Goal: Task Accomplishment & Management: Use online tool/utility

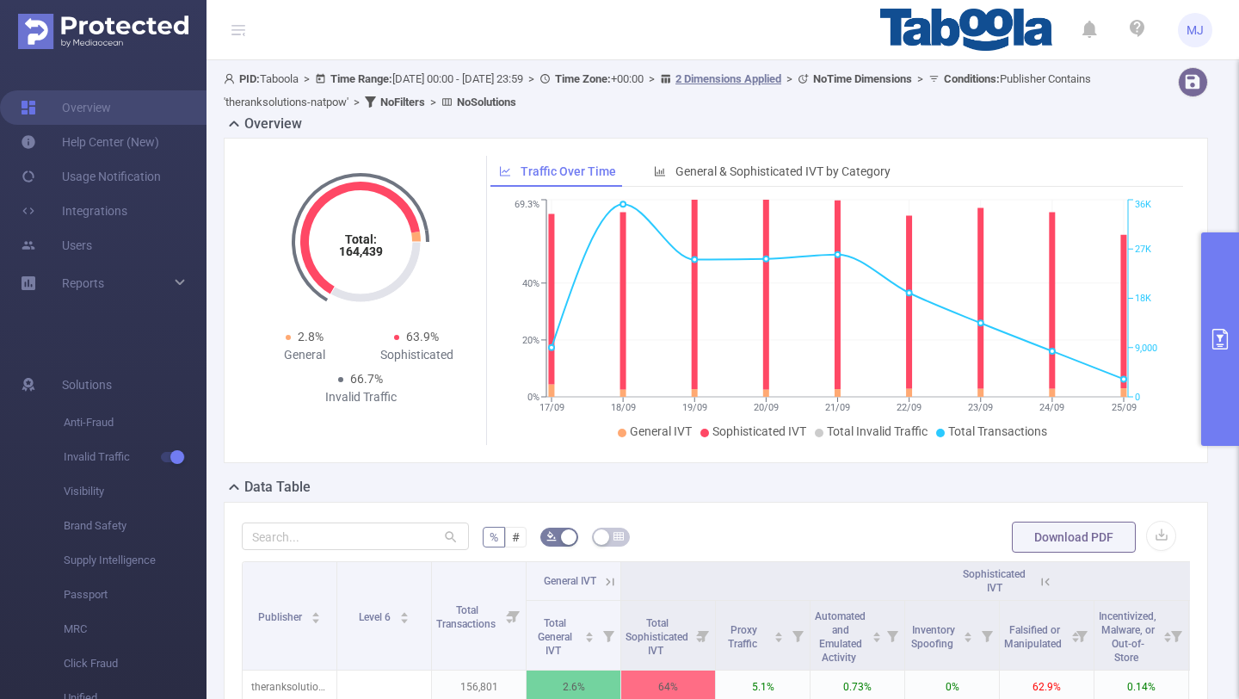
scroll to position [176, 0]
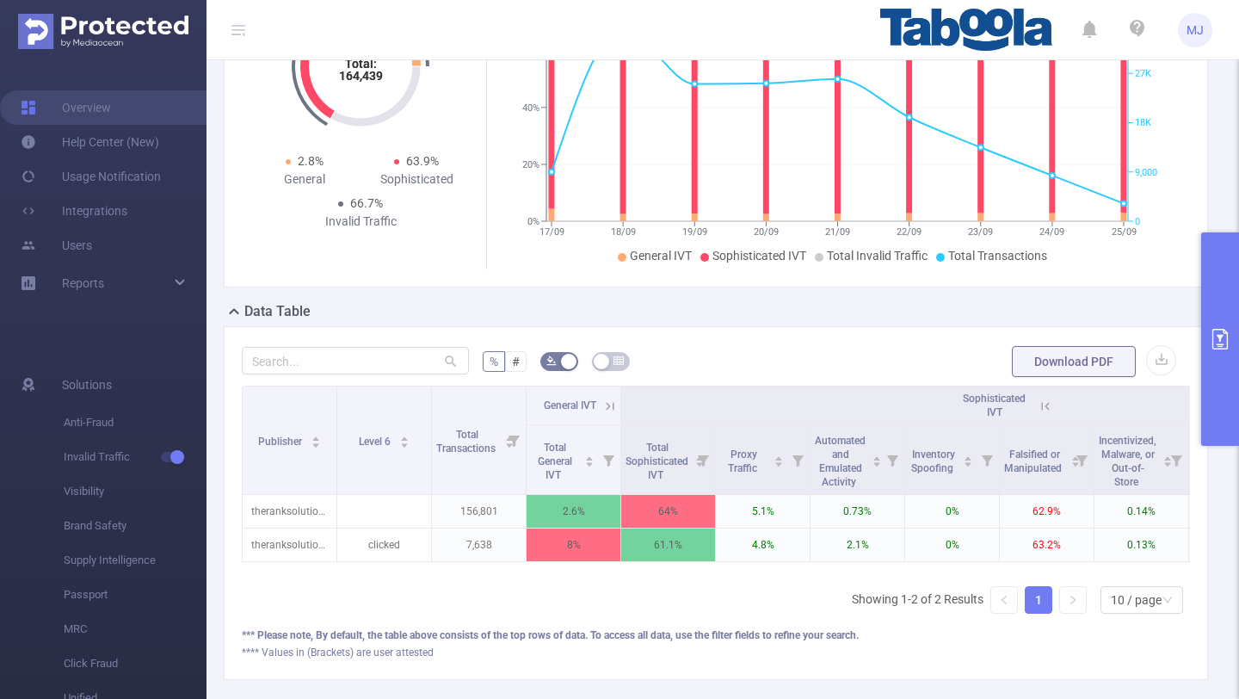
click at [1211, 334] on icon "primary" at bounding box center [1220, 339] width 21 height 21
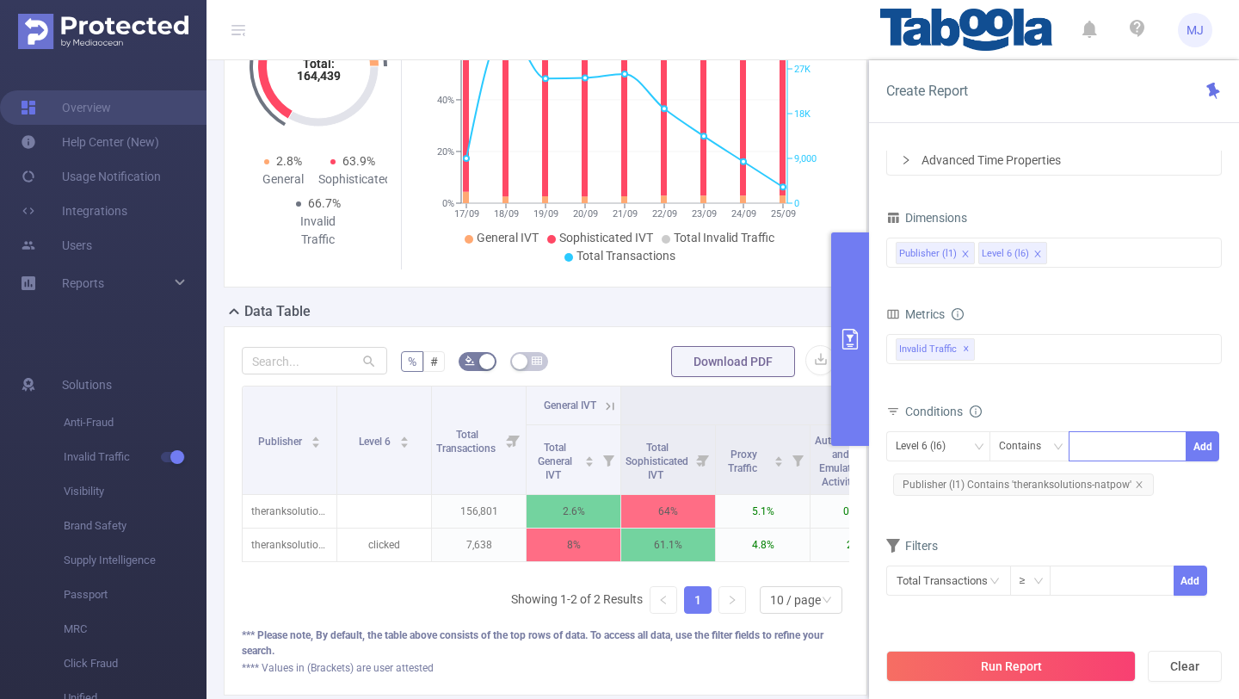
click at [1122, 449] on div at bounding box center [1128, 446] width 99 height 28
paste input "newstech-everydaynews"
type input "newstech-everydaynews"
click at [1208, 448] on button "Add" at bounding box center [1203, 446] width 34 height 30
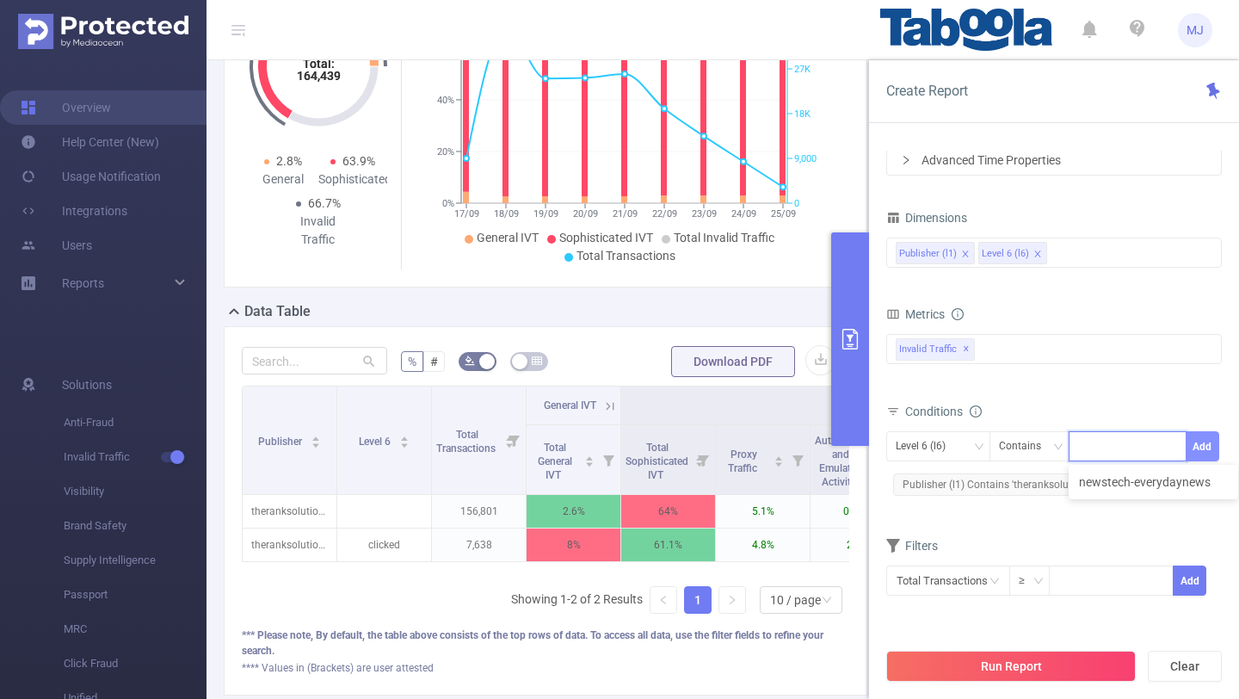
scroll to position [0, 0]
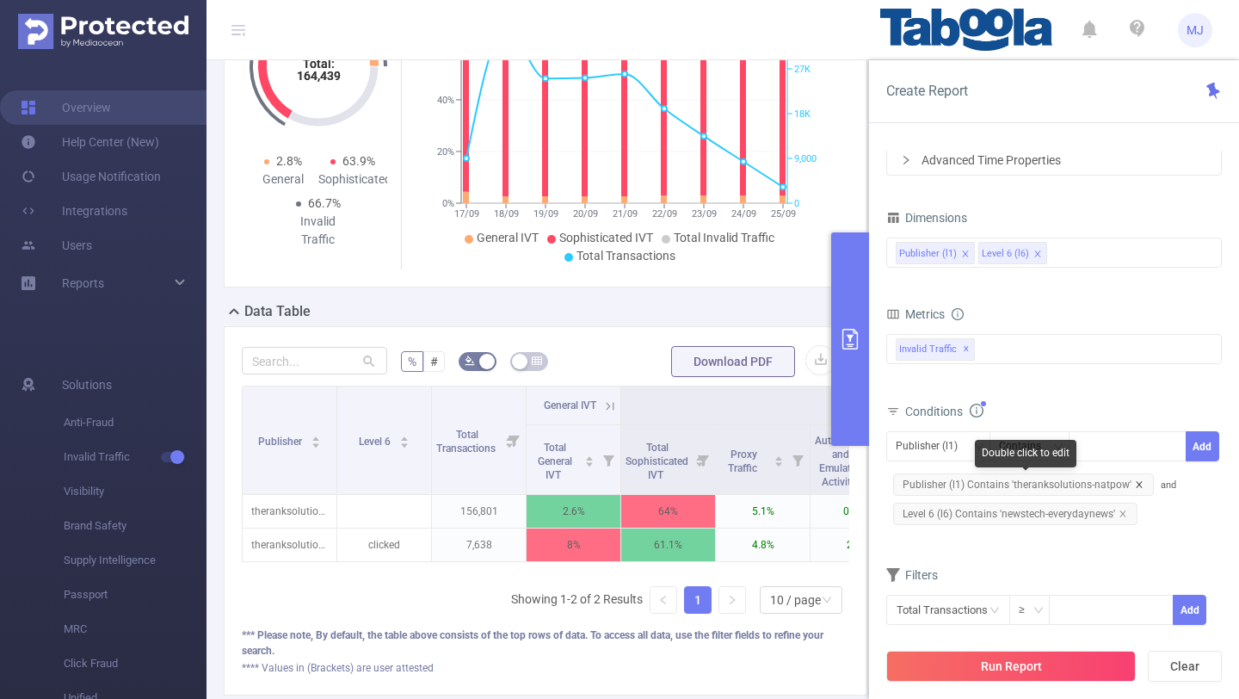
click at [1135, 482] on icon "icon: close" at bounding box center [1139, 484] width 9 height 9
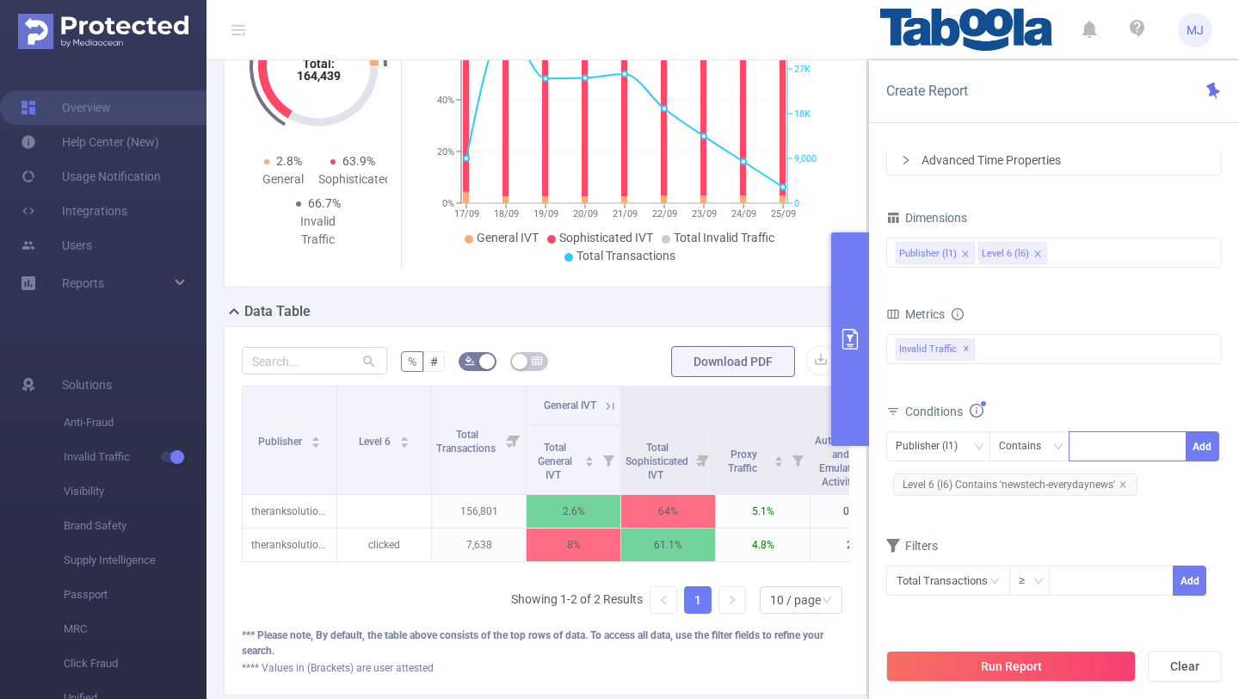
click at [1098, 449] on div at bounding box center [1128, 446] width 99 height 28
paste input "newstech-everydaynews"
type input "newstech-everydaynews"
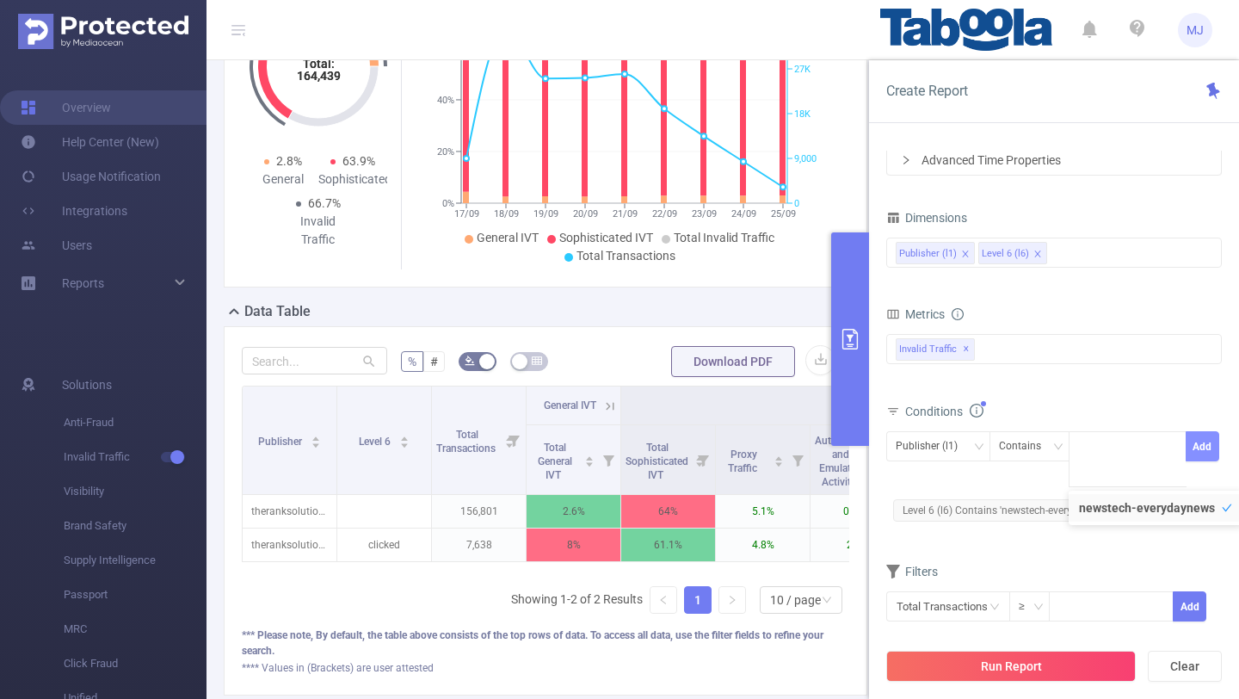
click at [1205, 446] on button "Add" at bounding box center [1203, 446] width 34 height 30
click at [1135, 515] on icon "icon: close" at bounding box center [1135, 514] width 9 height 9
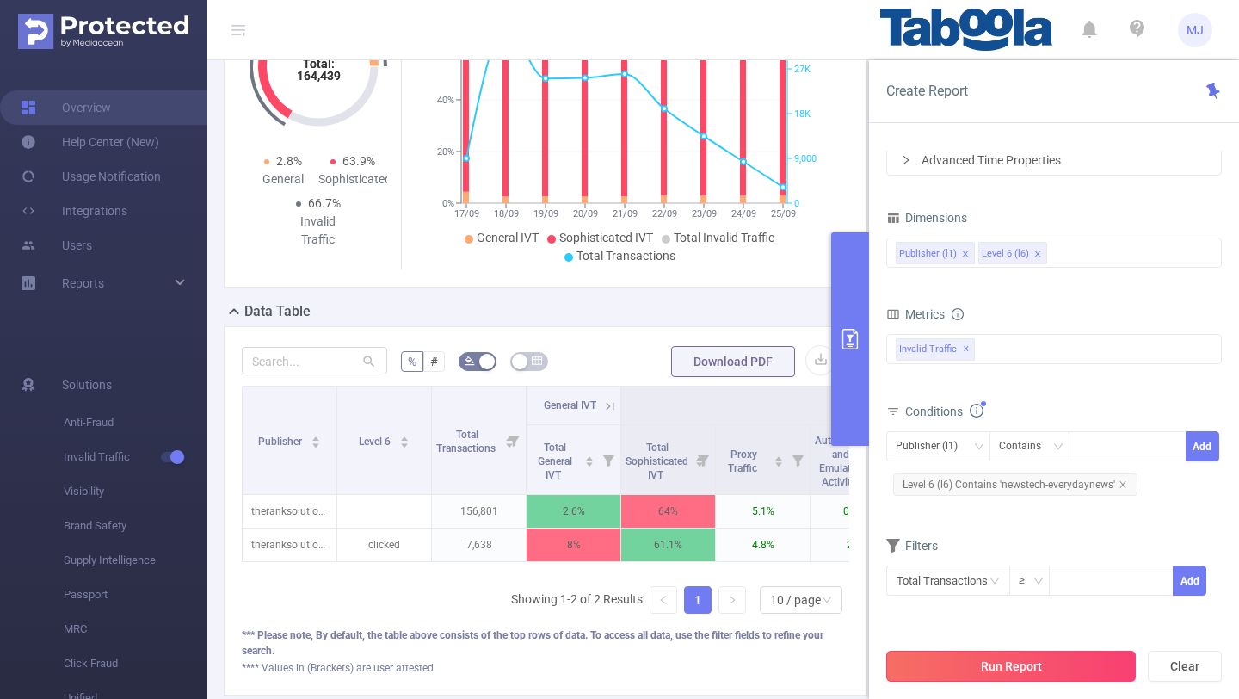
click at [1006, 672] on button "Run Report" at bounding box center [1012, 666] width 250 height 31
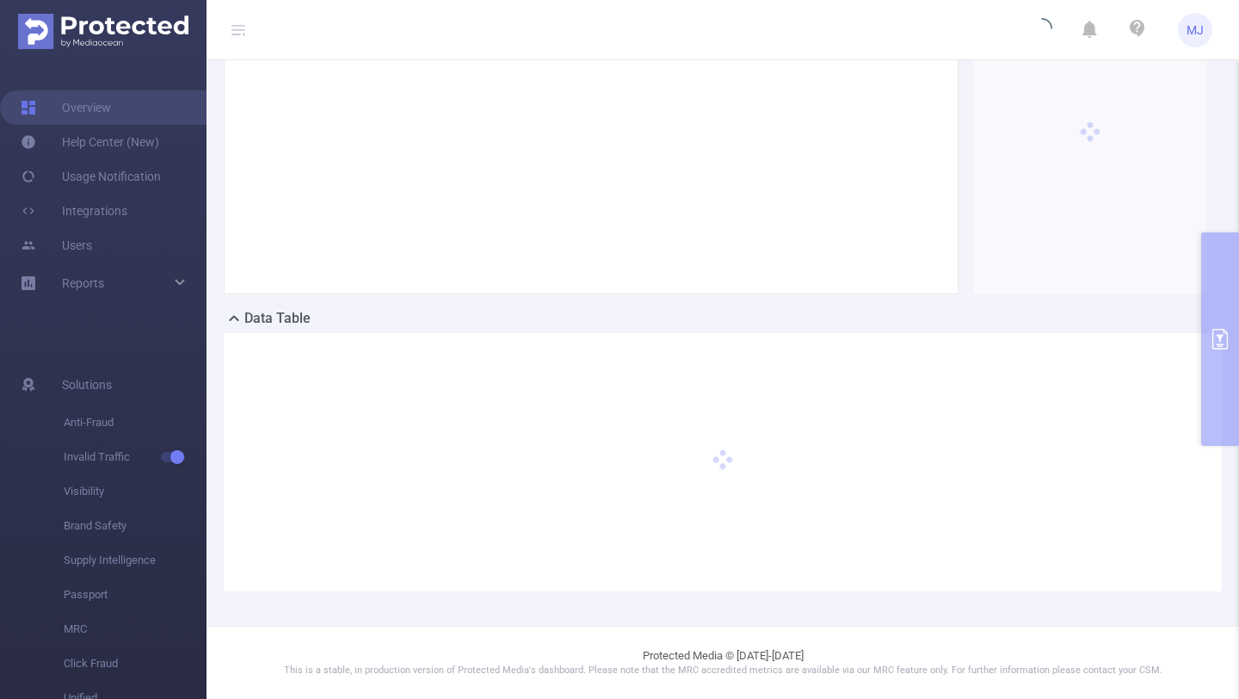
scroll to position [168, 0]
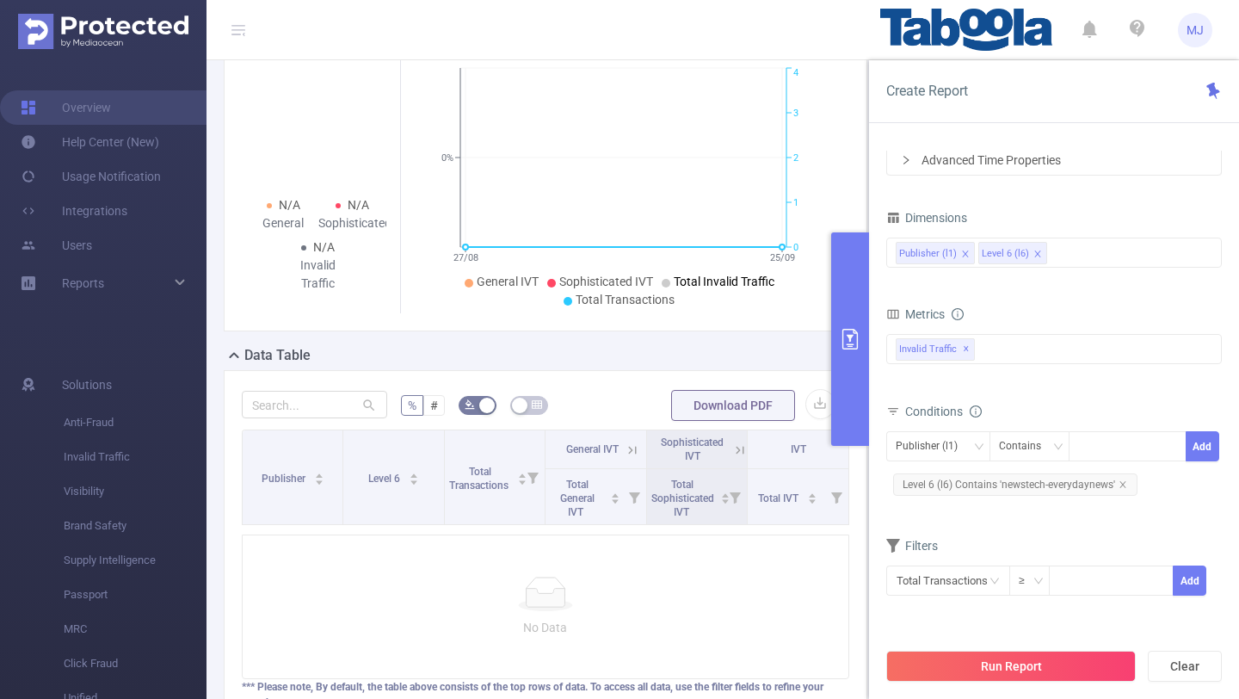
scroll to position [219, 0]
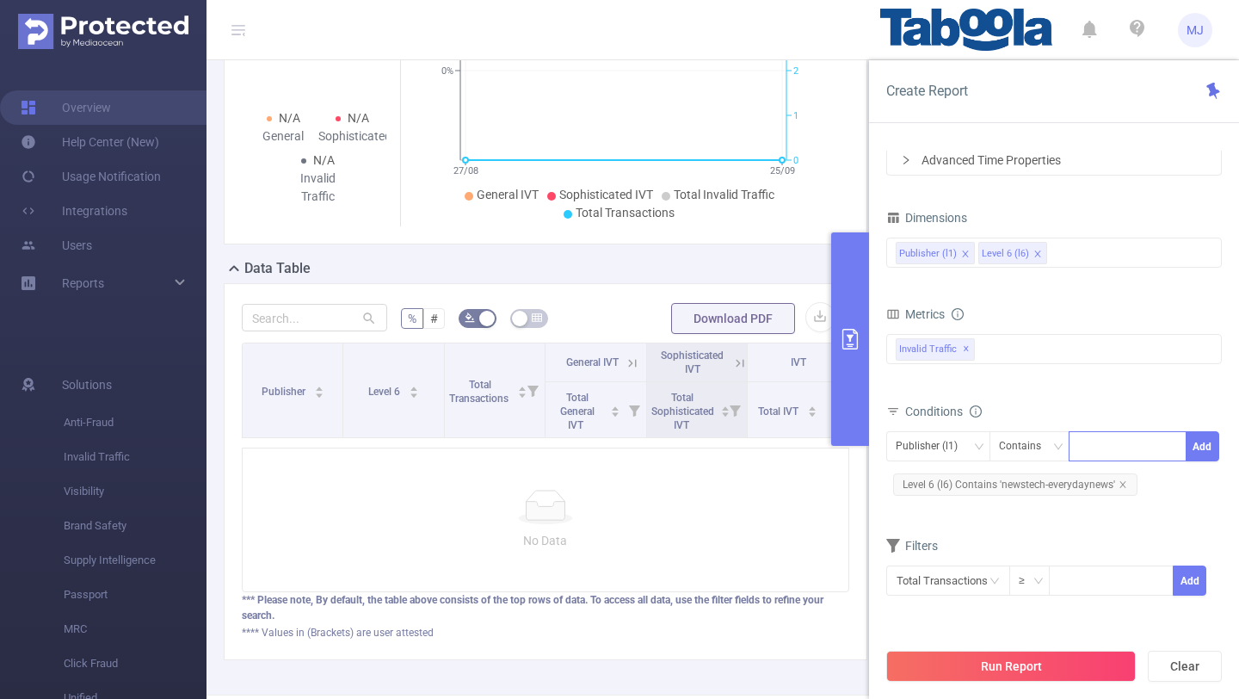
click at [1117, 451] on div at bounding box center [1128, 446] width 99 height 28
paste input "1905315"
type input "1"
click at [976, 529] on form "Dimensions Publisher (l1) Level 6 (l6) Metrics bp_total bp_adult bp_arms bp_cri…" at bounding box center [1055, 412] width 336 height 412
copy span "newstech-everydaynews"
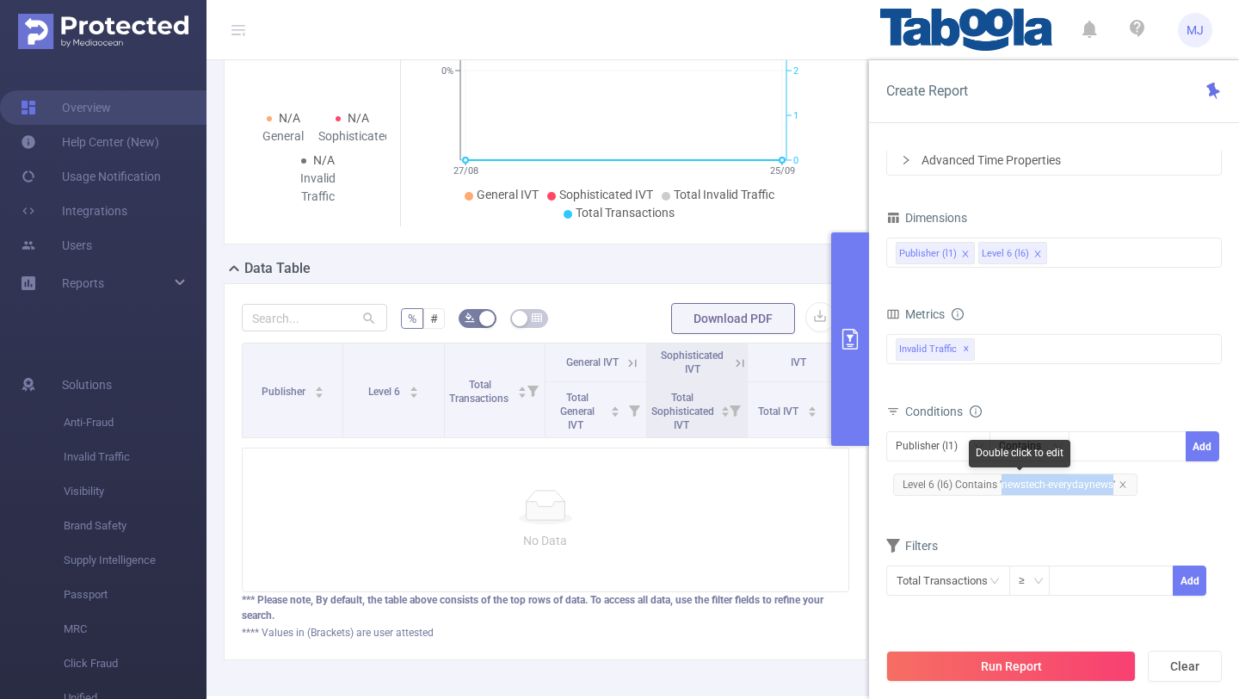
drag, startPoint x: 1002, startPoint y: 485, endPoint x: 1110, endPoint y: 493, distance: 108.7
click at [1110, 493] on span "Level 6 (l6) Contains 'newstech-everydaynews'" at bounding box center [1015, 484] width 244 height 22
click at [1092, 447] on div at bounding box center [1128, 446] width 99 height 28
paste input "newstech-everydaynews"
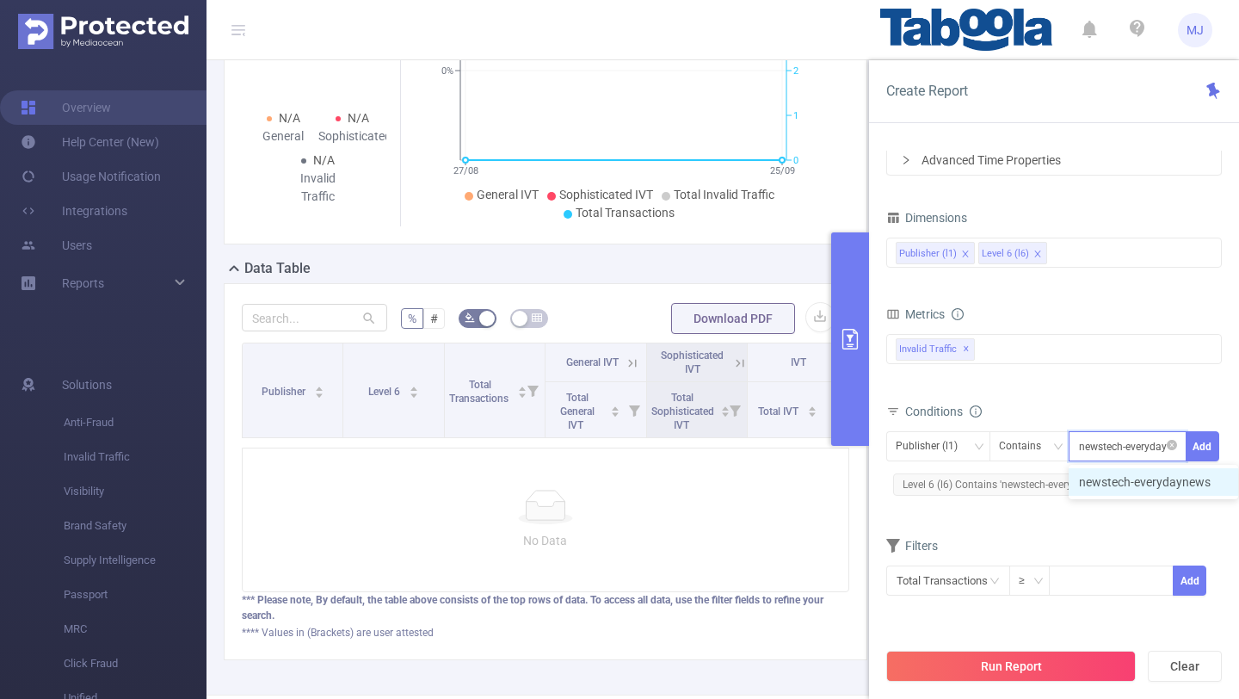
scroll to position [0, 15]
type input "newstech-everydaynews"
click at [1202, 450] on button "Add" at bounding box center [1203, 446] width 34 height 30
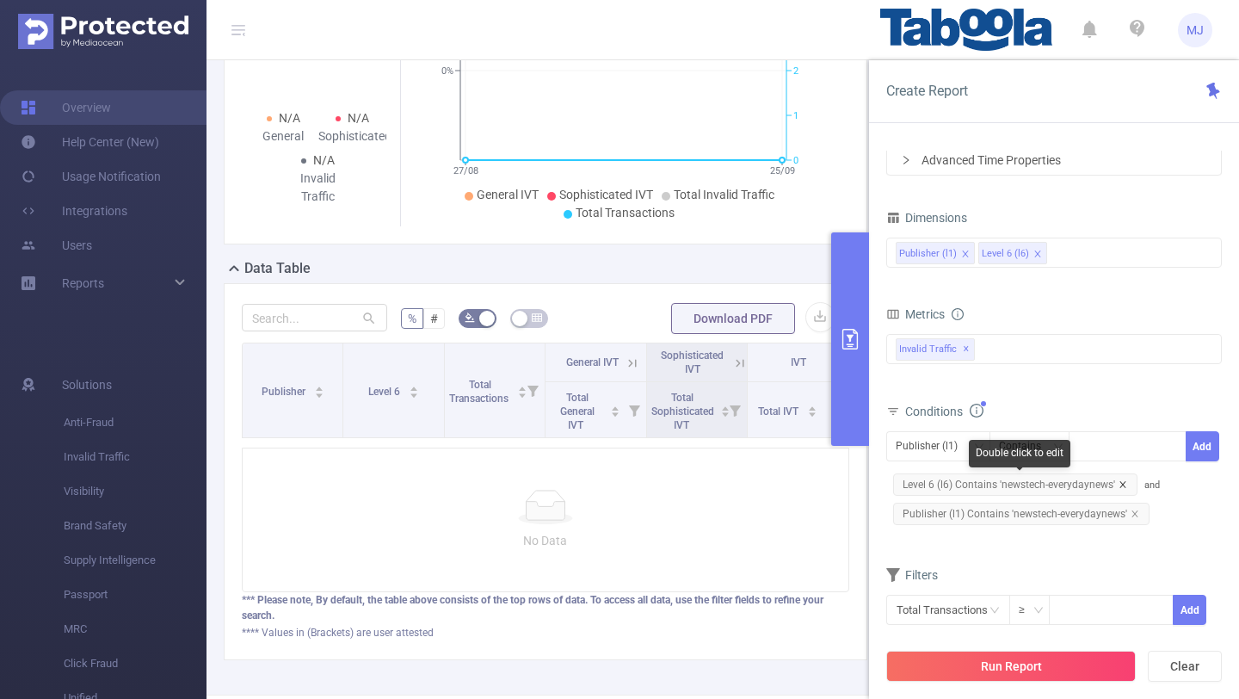
click at [1122, 487] on icon "icon: close" at bounding box center [1123, 484] width 9 height 9
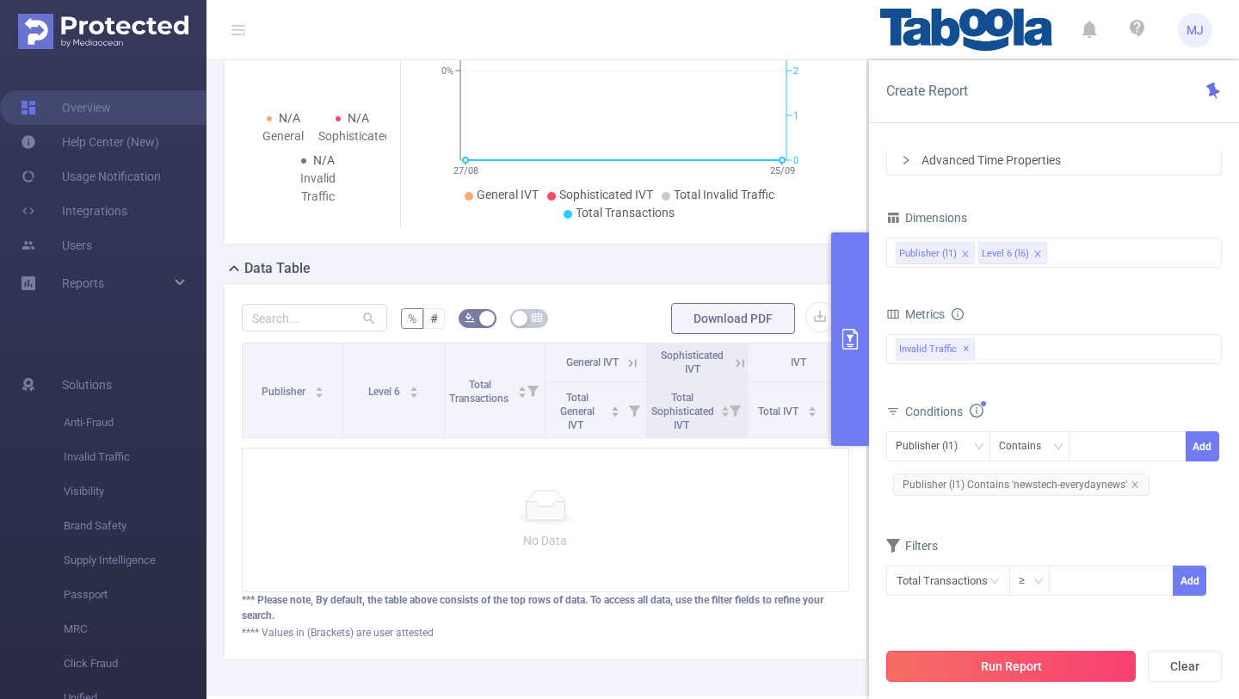
click at [969, 672] on button "Run Report" at bounding box center [1012, 666] width 250 height 31
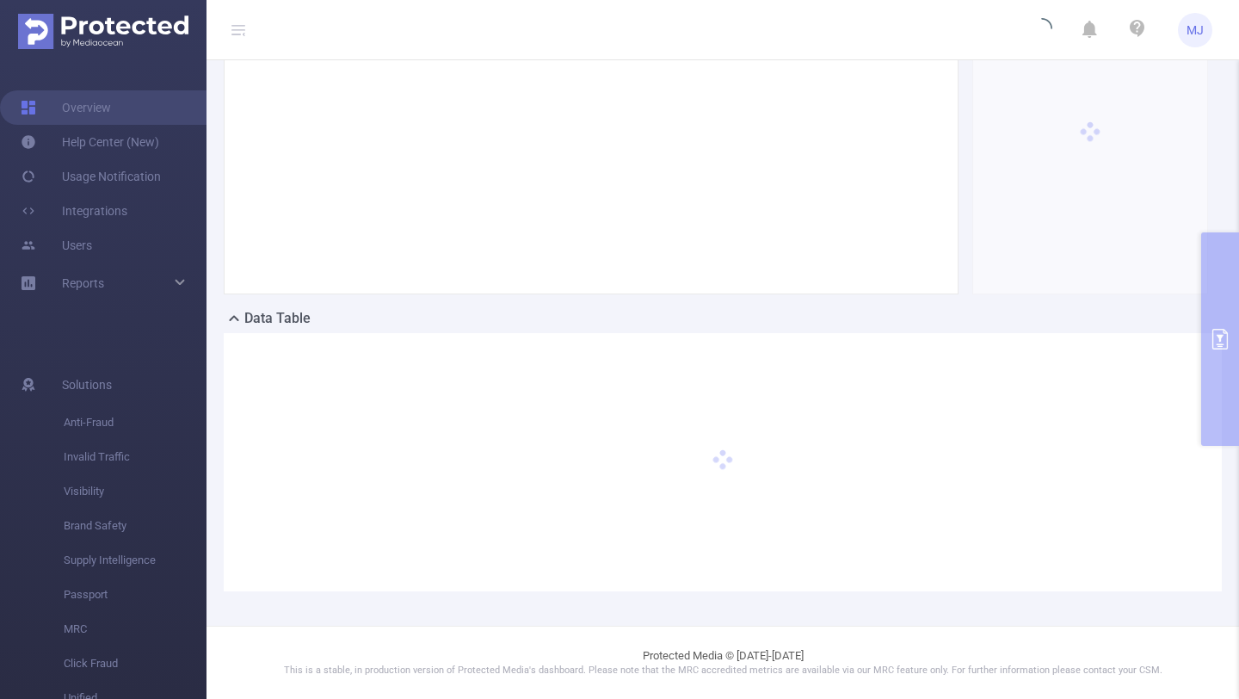
scroll to position [168, 0]
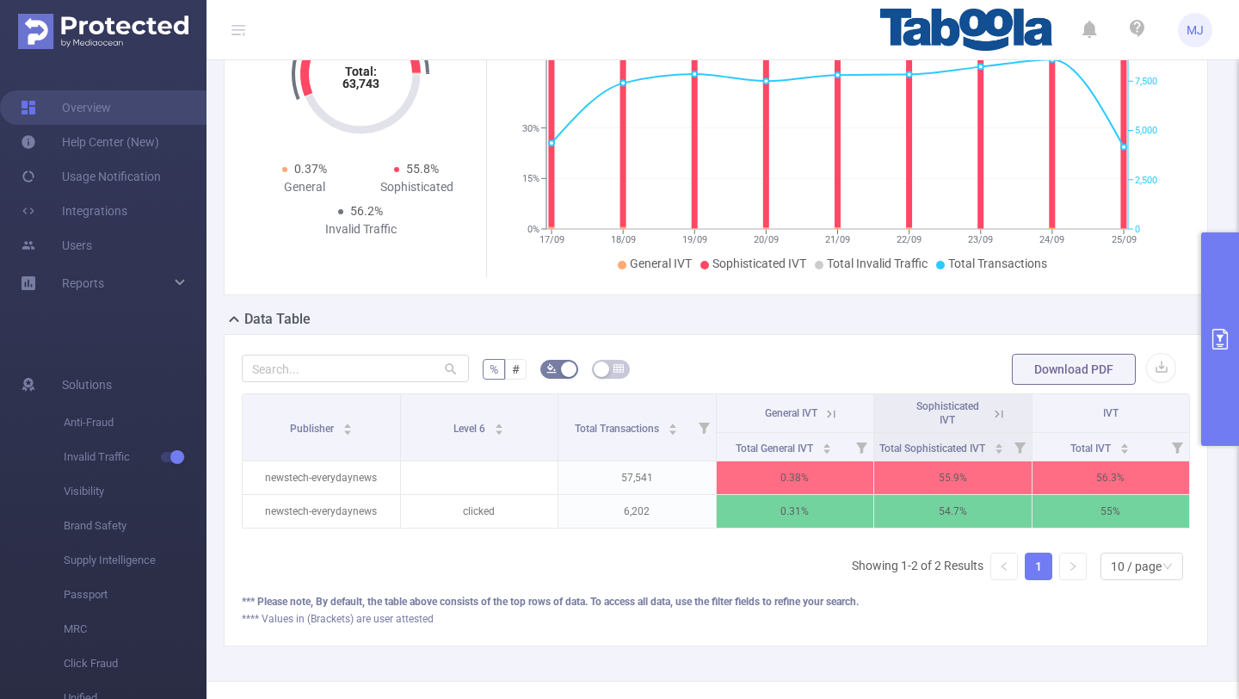
click at [834, 417] on icon at bounding box center [831, 413] width 15 height 15
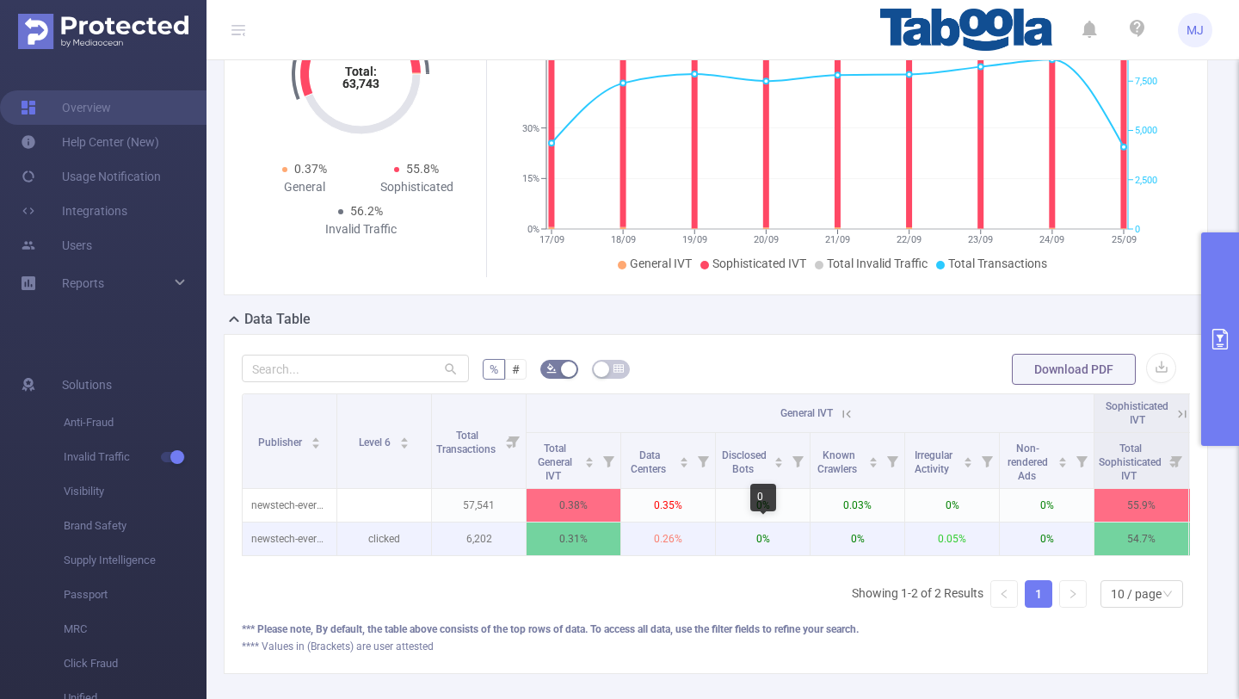
scroll to position [0, 97]
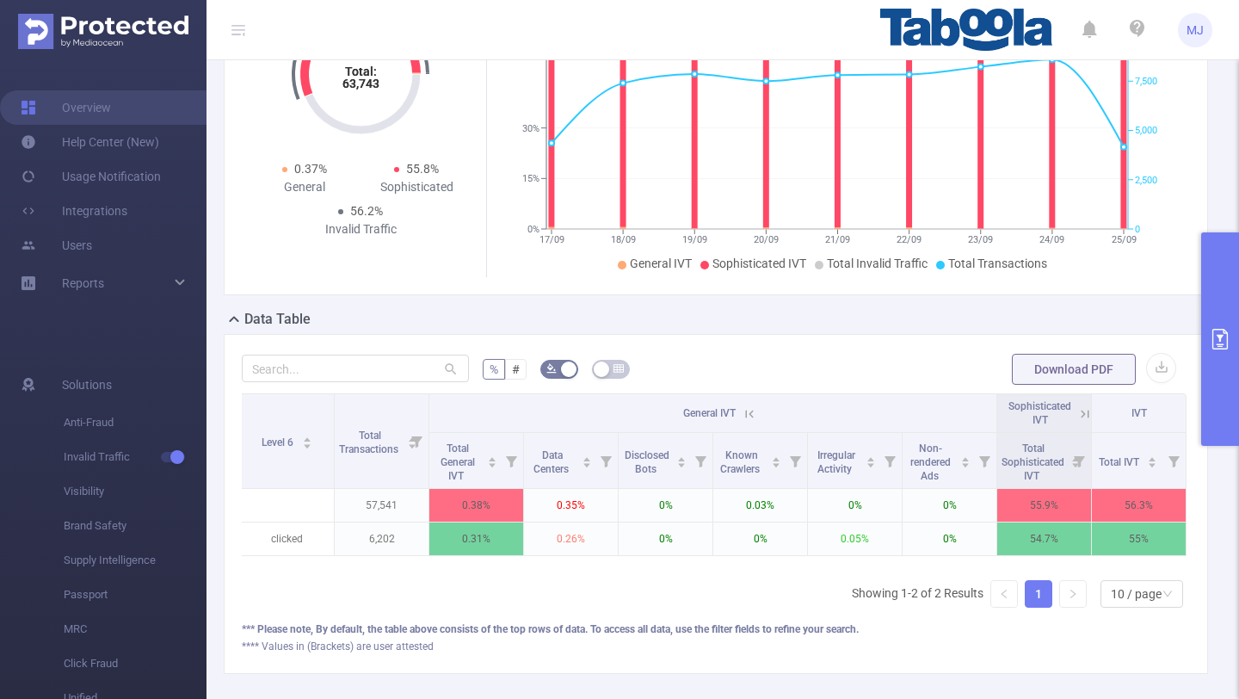
click at [1079, 411] on icon at bounding box center [1085, 413] width 15 height 15
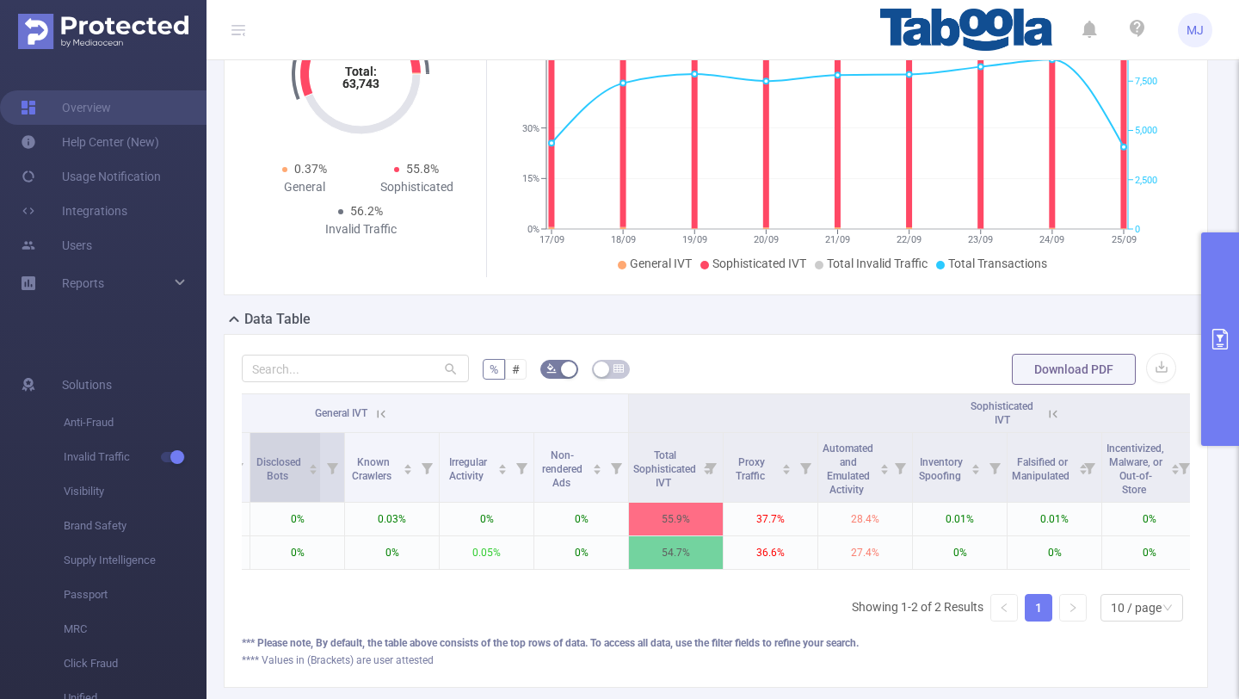
scroll to position [0, 704]
